Goal: Information Seeking & Learning: Check status

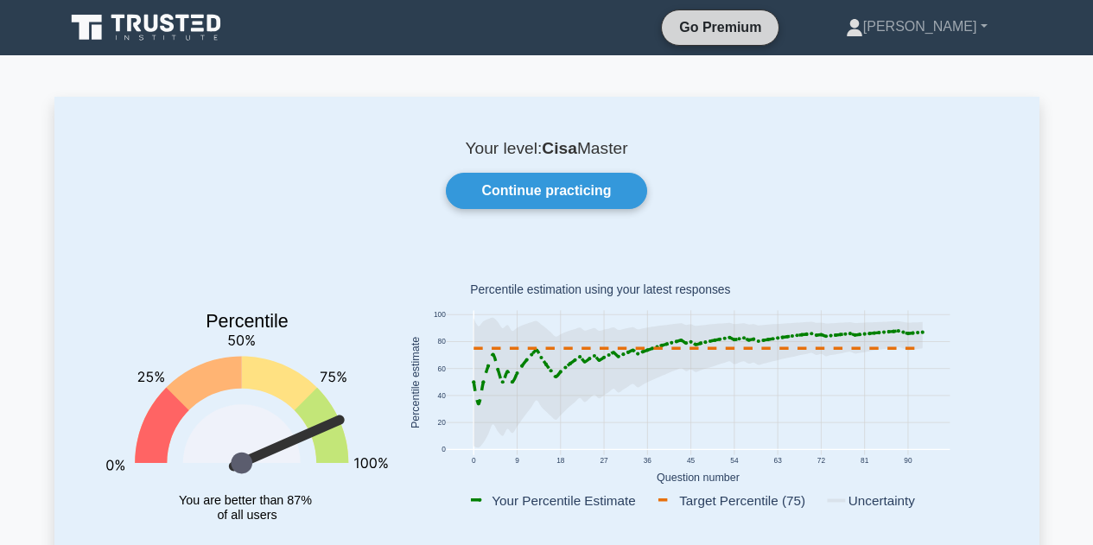
click at [738, 31] on link "Go Premium" at bounding box center [720, 27] width 103 height 22
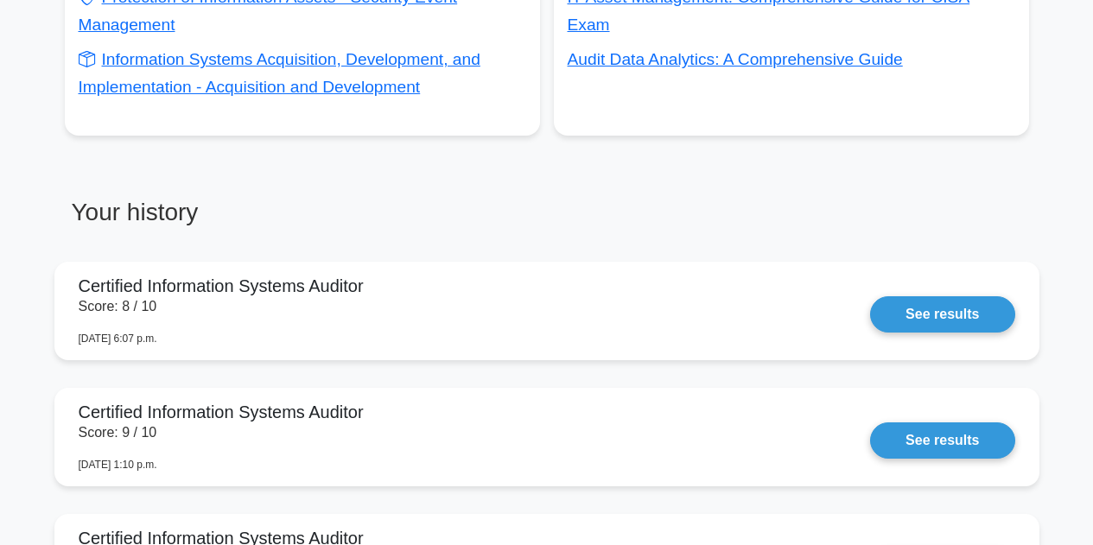
scroll to position [1297, 0]
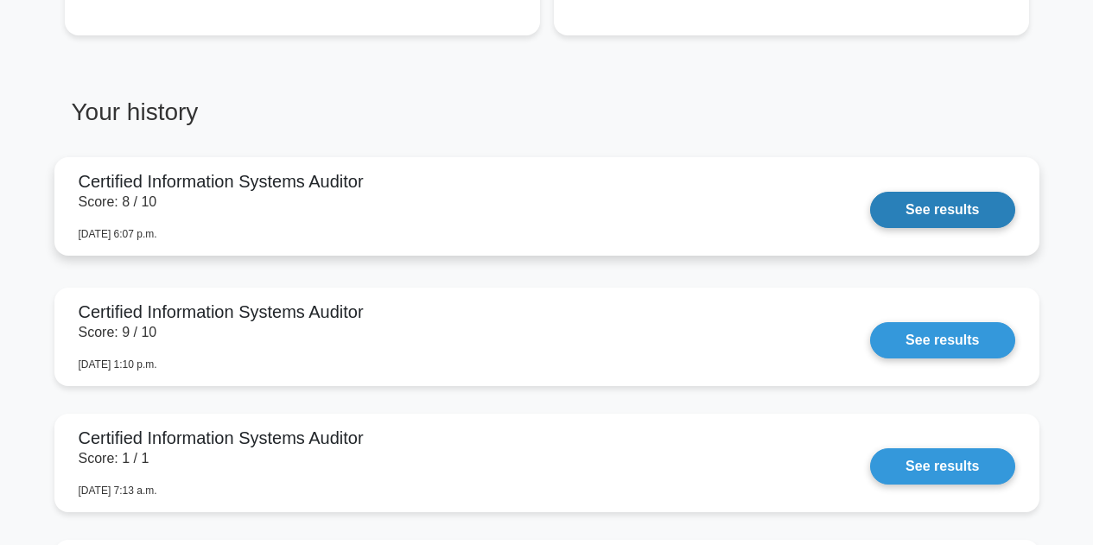
click at [943, 207] on link "See results" at bounding box center [942, 210] width 144 height 36
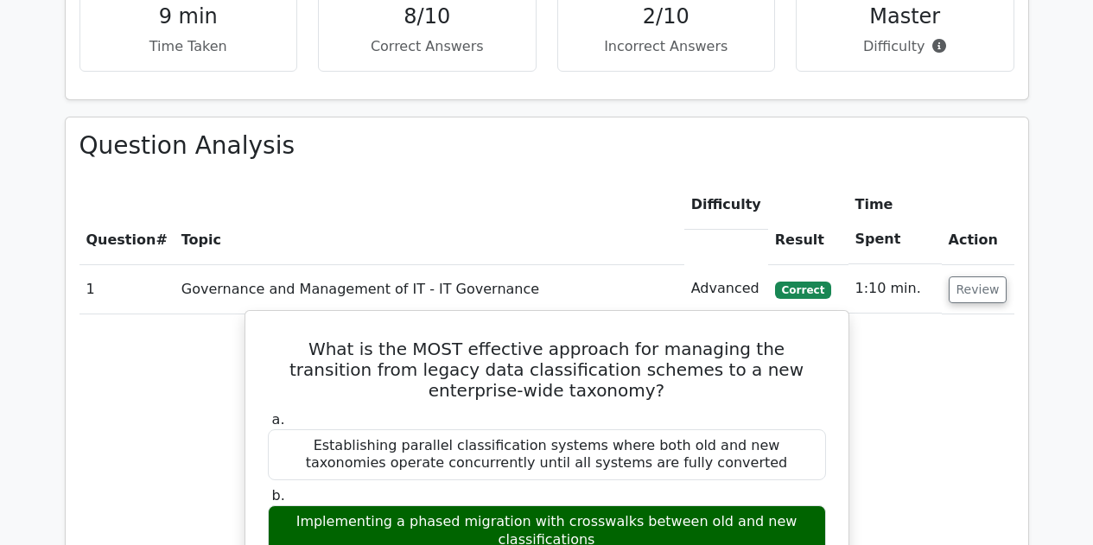
scroll to position [1210, 0]
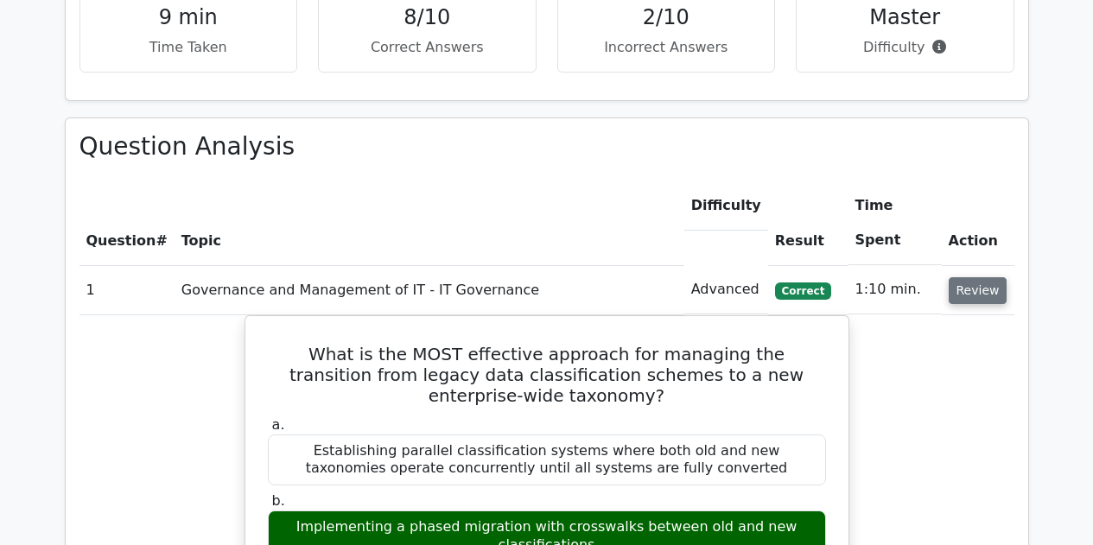
click at [977, 277] on button "Review" at bounding box center [978, 290] width 59 height 27
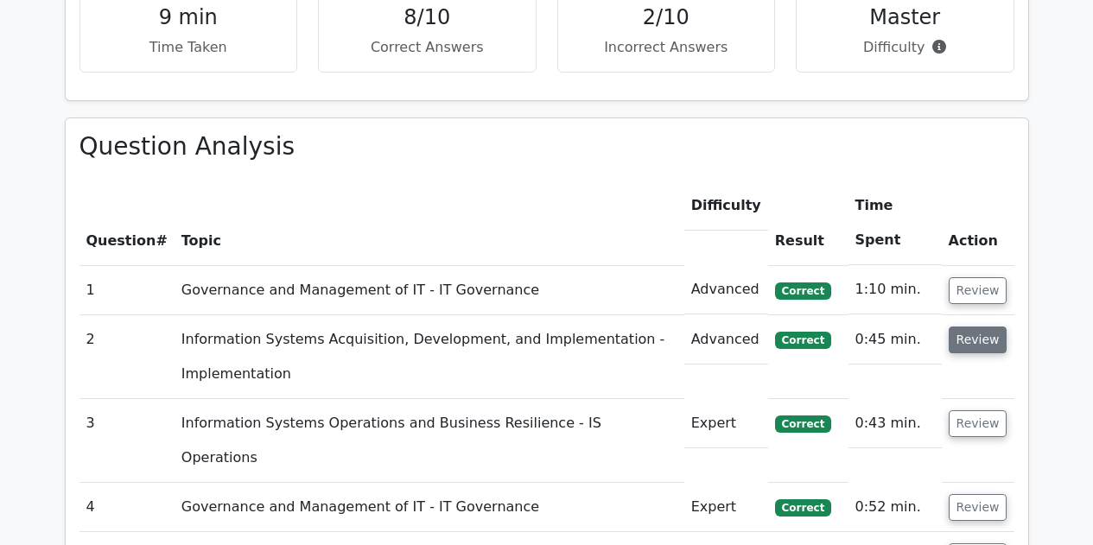
click at [980, 327] on button "Review" at bounding box center [978, 340] width 59 height 27
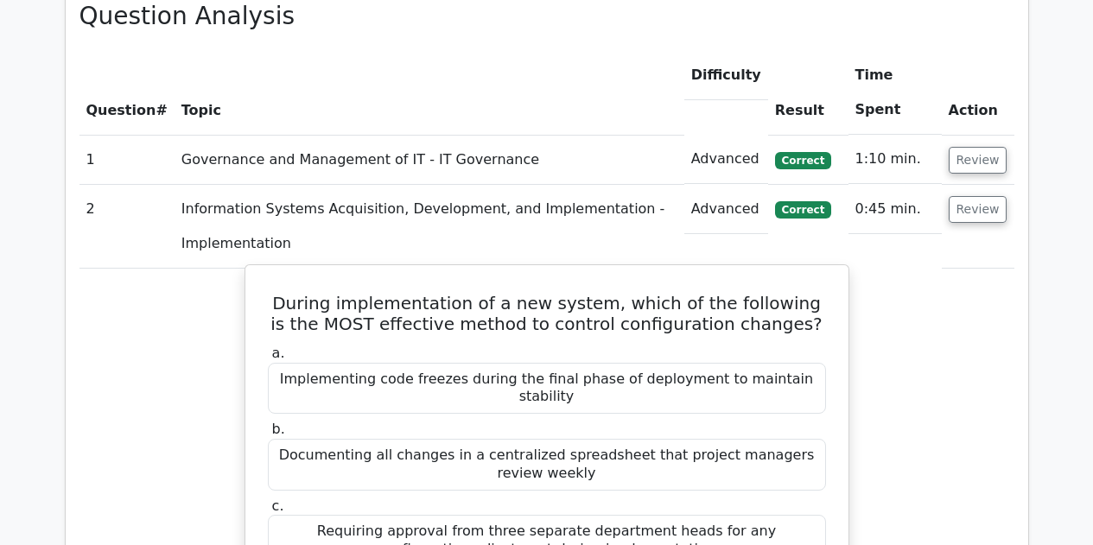
scroll to position [1383, 0]
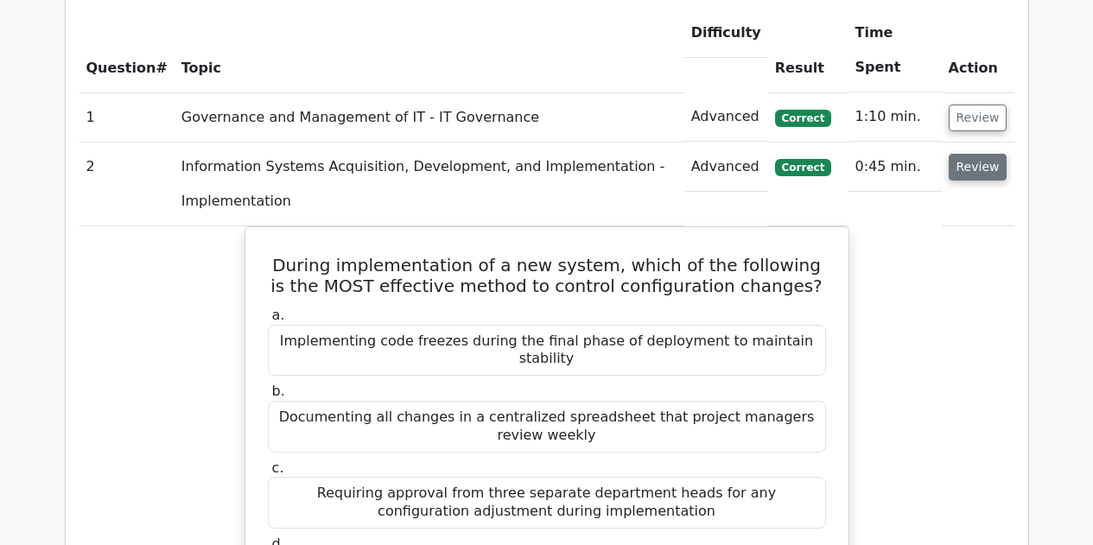
click at [972, 154] on button "Review" at bounding box center [978, 167] width 59 height 27
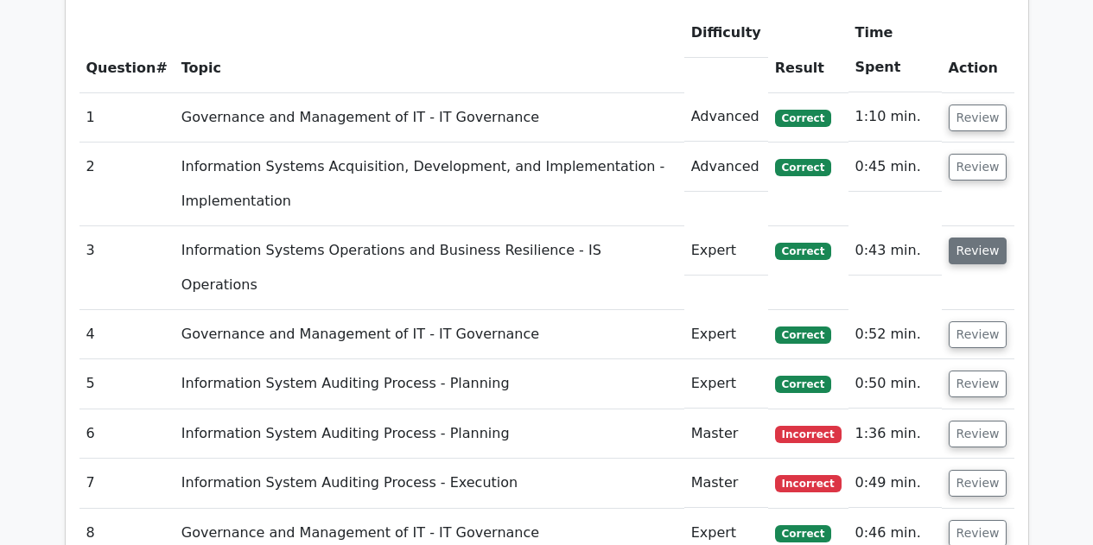
click at [992, 238] on button "Review" at bounding box center [978, 251] width 59 height 27
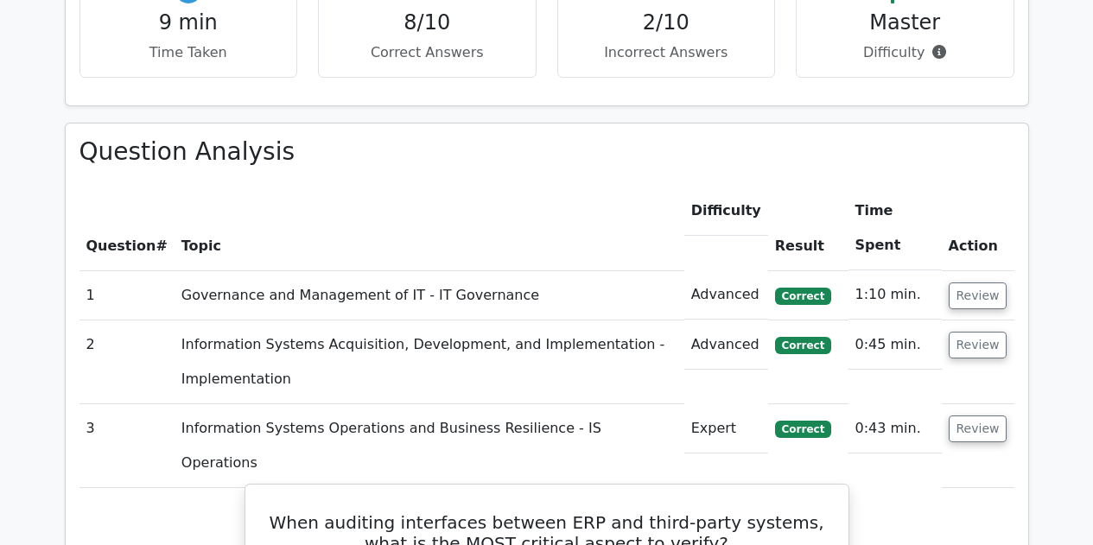
scroll to position [1297, 0]
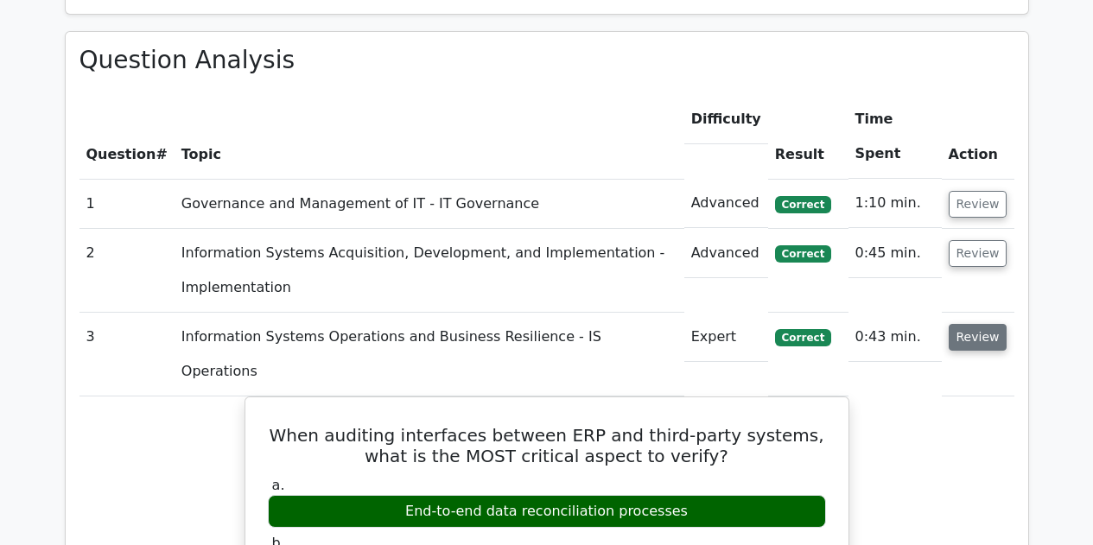
click at [979, 324] on button "Review" at bounding box center [978, 337] width 59 height 27
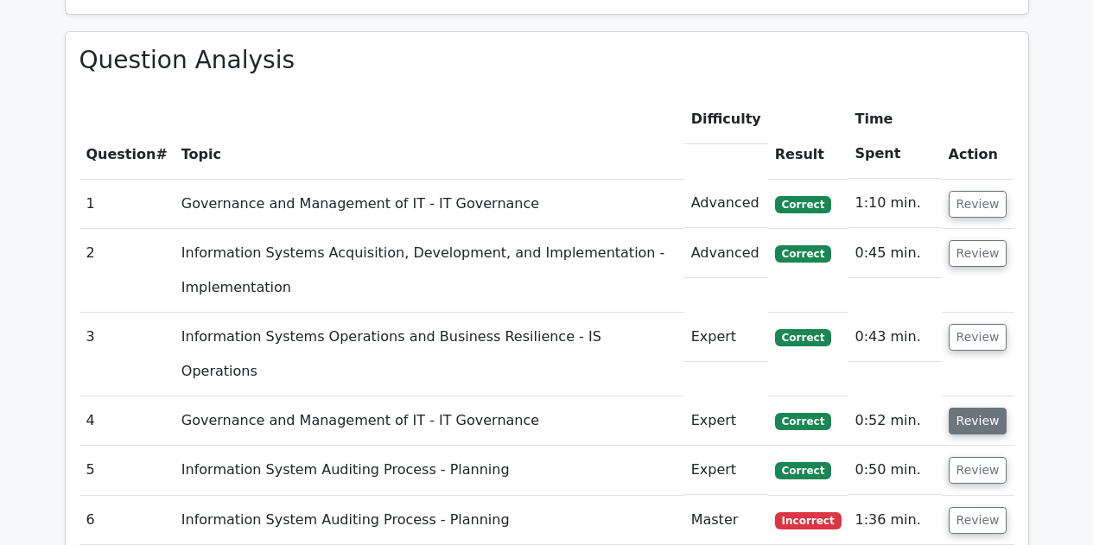
click at [972, 408] on button "Review" at bounding box center [978, 421] width 59 height 27
